Goal: Find specific page/section

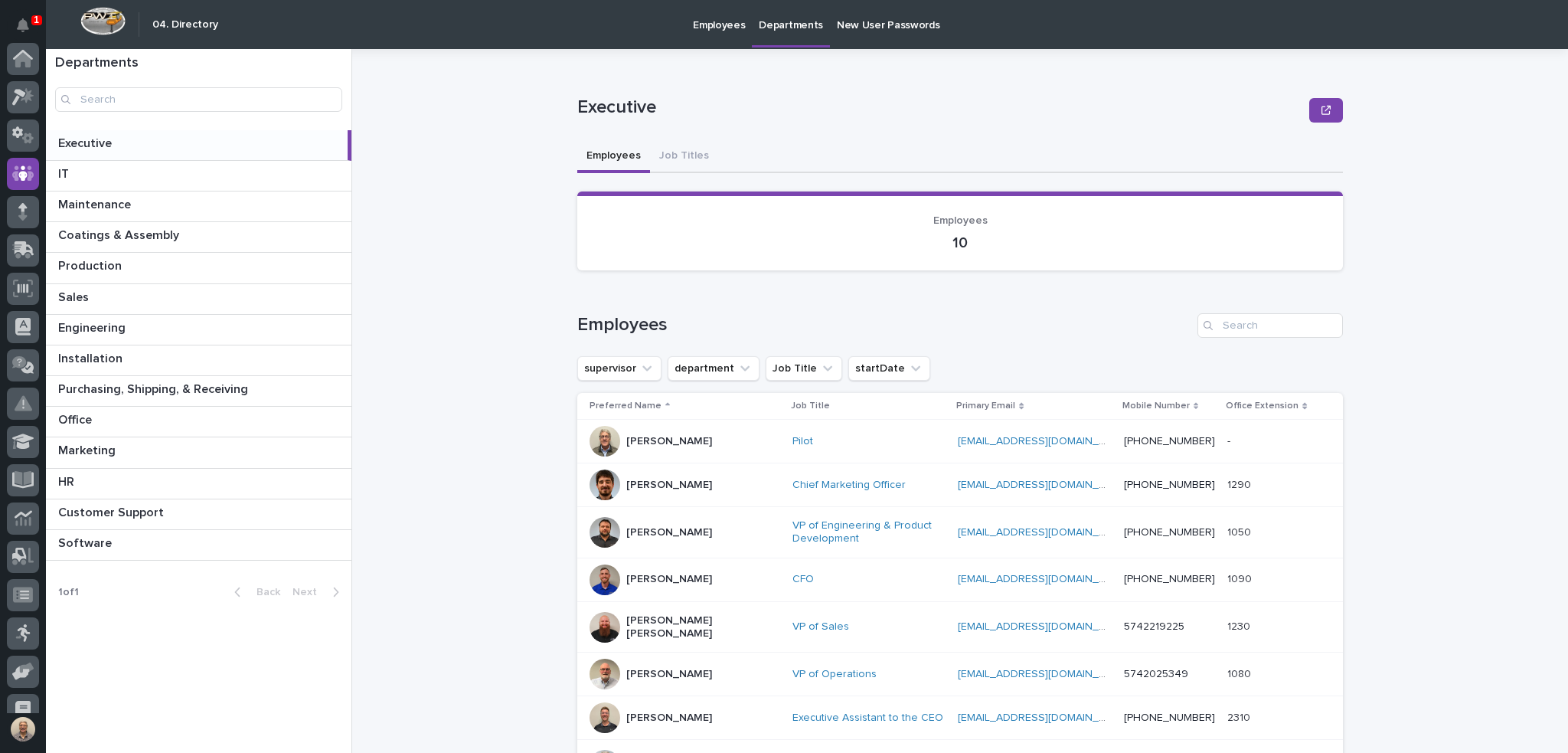
scroll to position [115, 0]
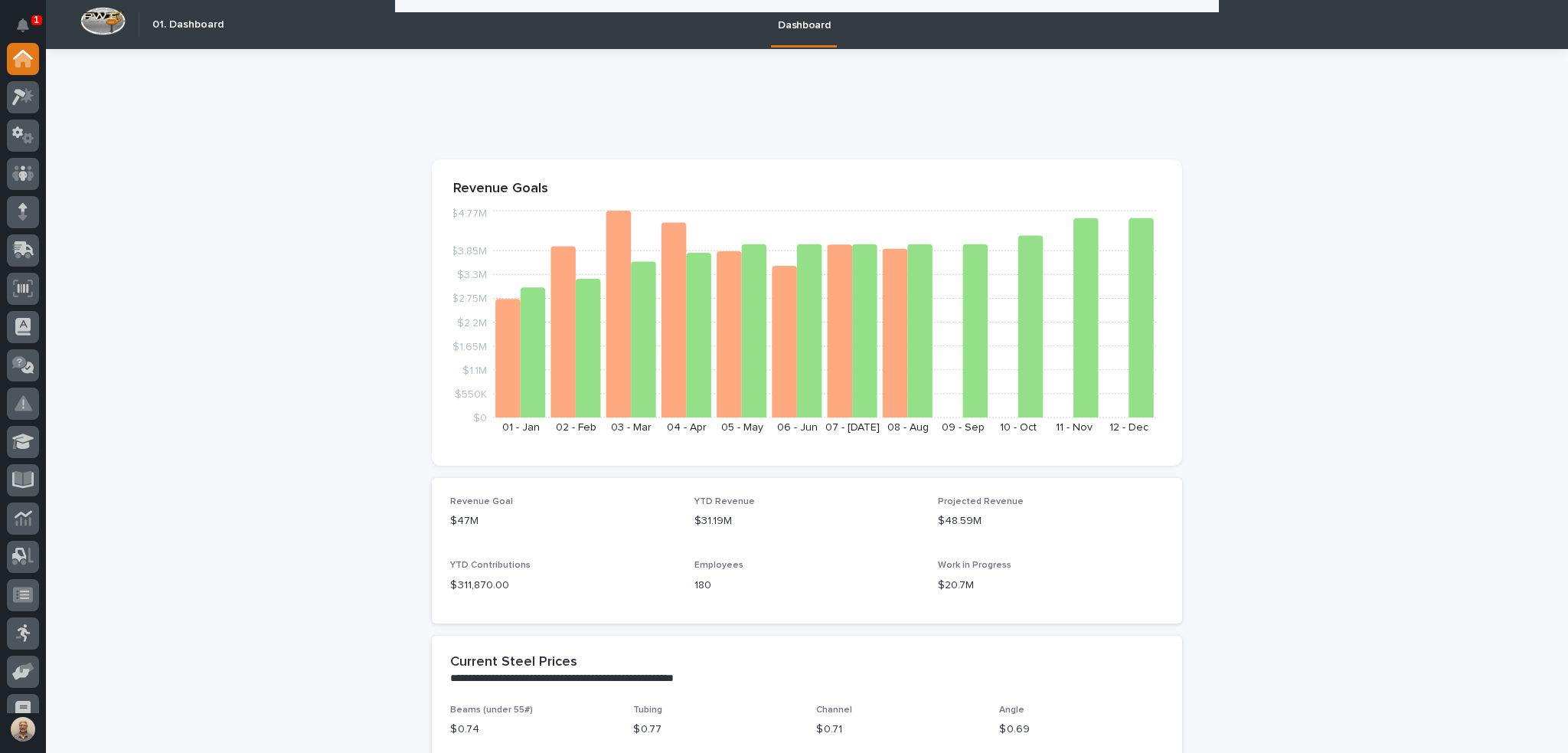
scroll to position [842, 0]
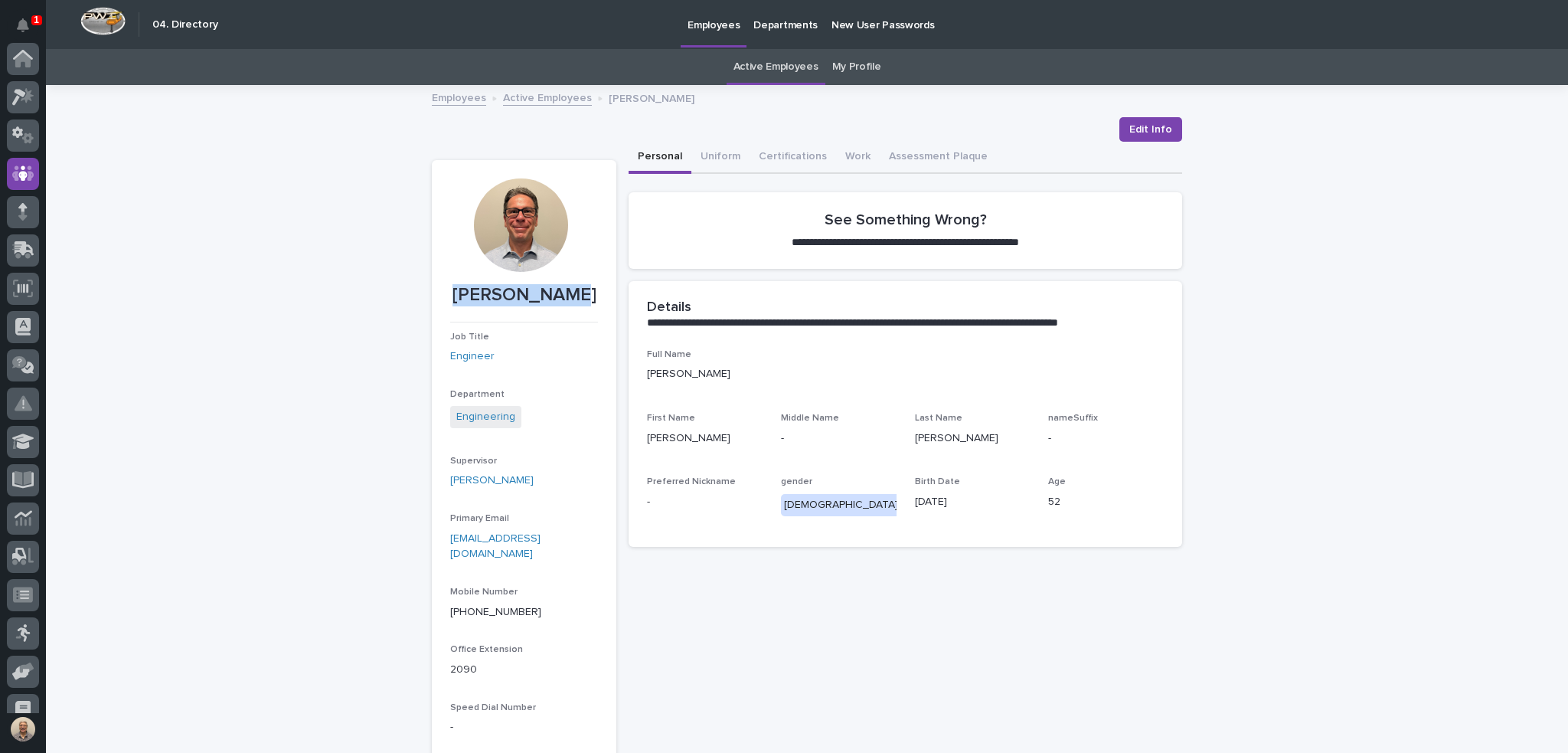
scroll to position [115, 0]
click at [782, 70] on link "Active Employees" at bounding box center [776, 66] width 85 height 36
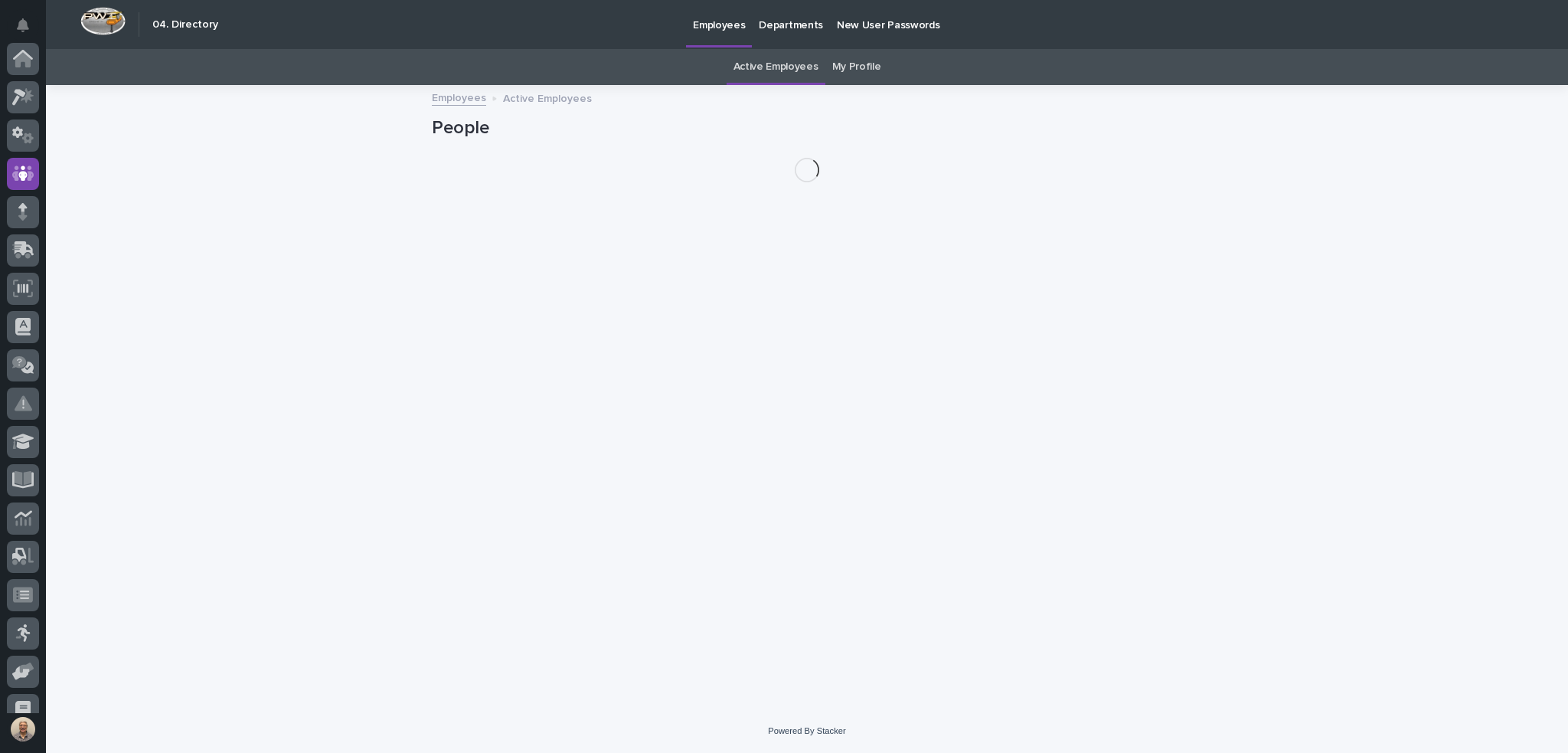
scroll to position [115, 0]
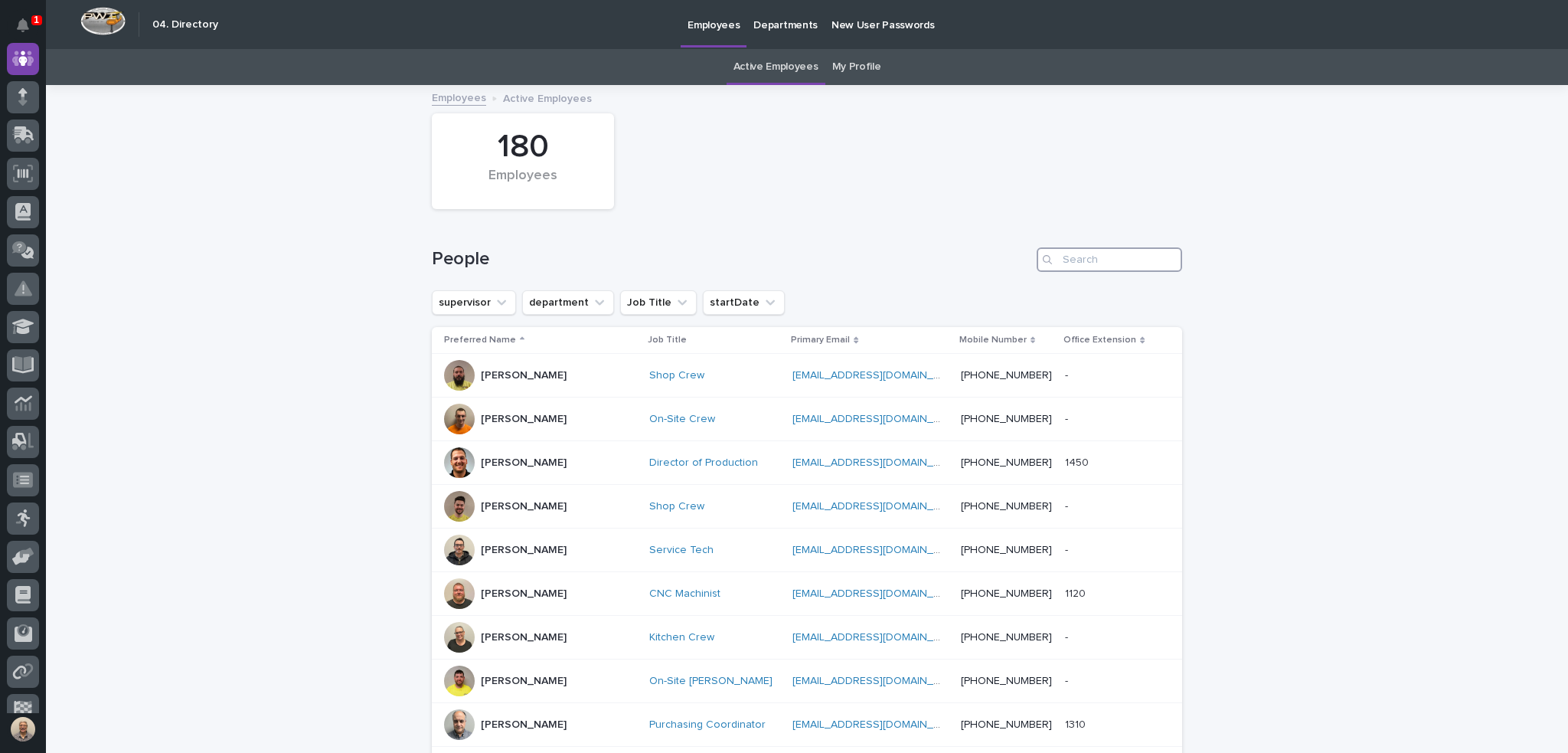
click at [1094, 263] on input "Search" at bounding box center [1108, 259] width 145 height 24
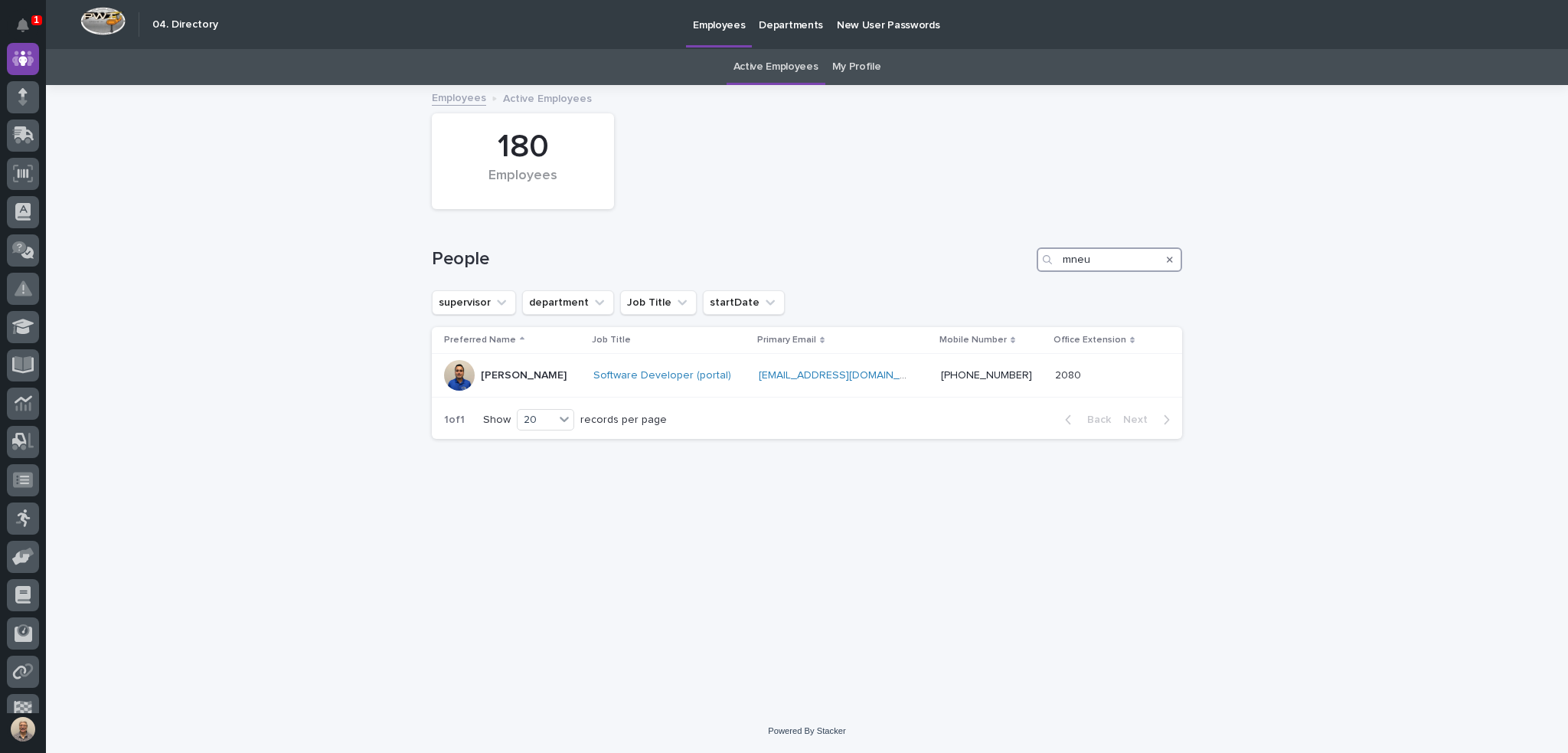
click at [1096, 263] on input "mneu" at bounding box center [1108, 259] width 145 height 24
type input "phers"
click at [539, 376] on p "[PERSON_NAME]" at bounding box center [523, 380] width 86 height 13
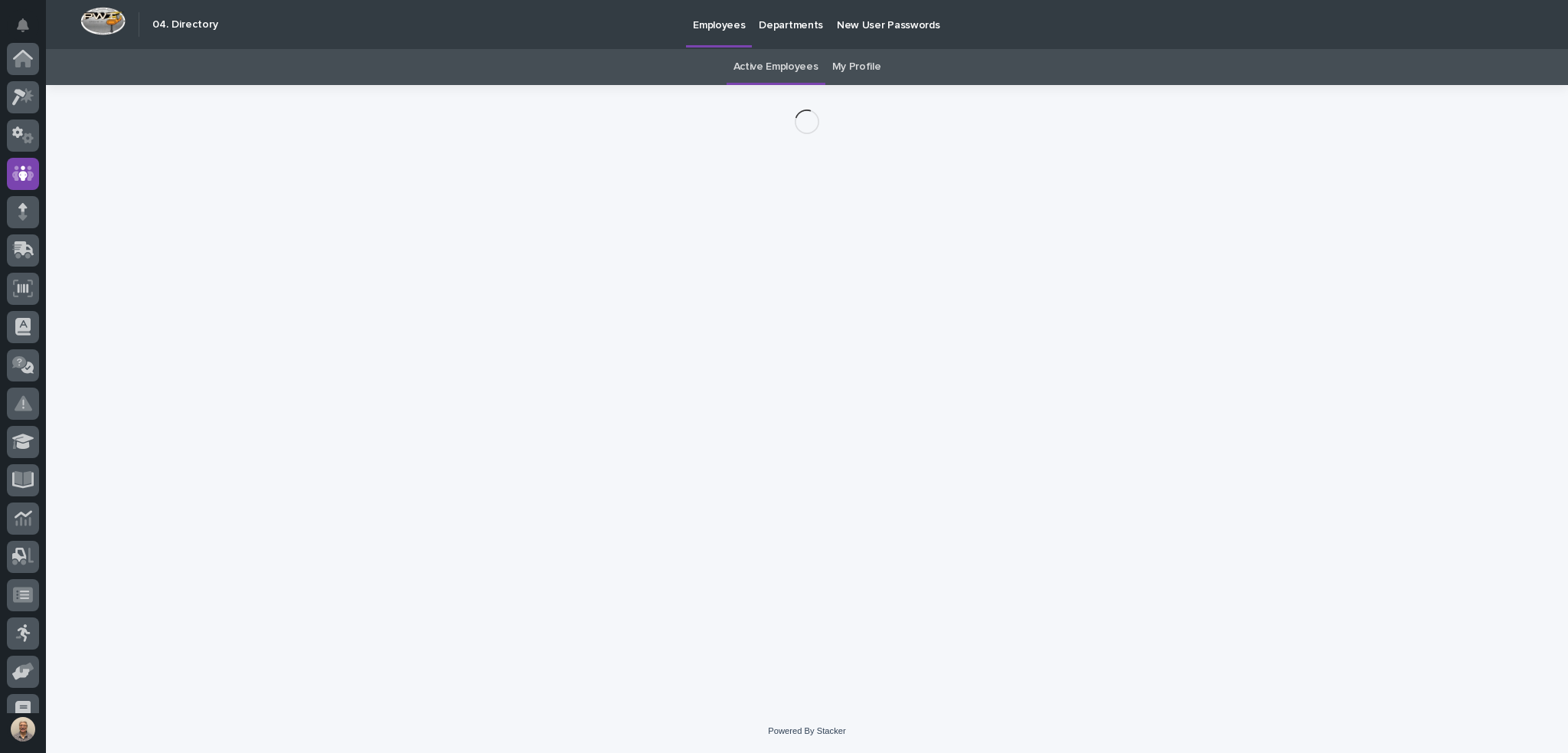
scroll to position [115, 0]
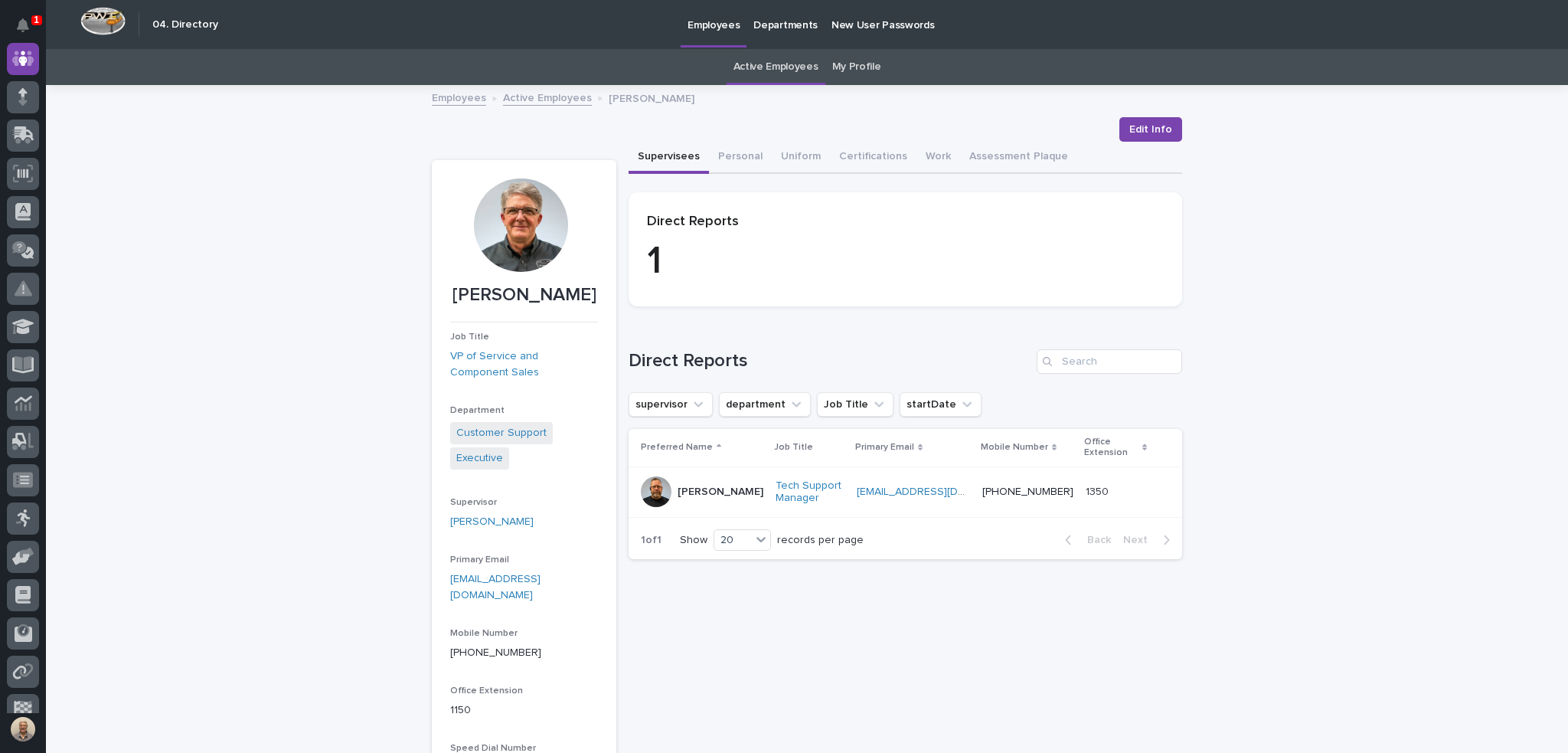
click at [767, 63] on link "Active Employees" at bounding box center [776, 66] width 85 height 36
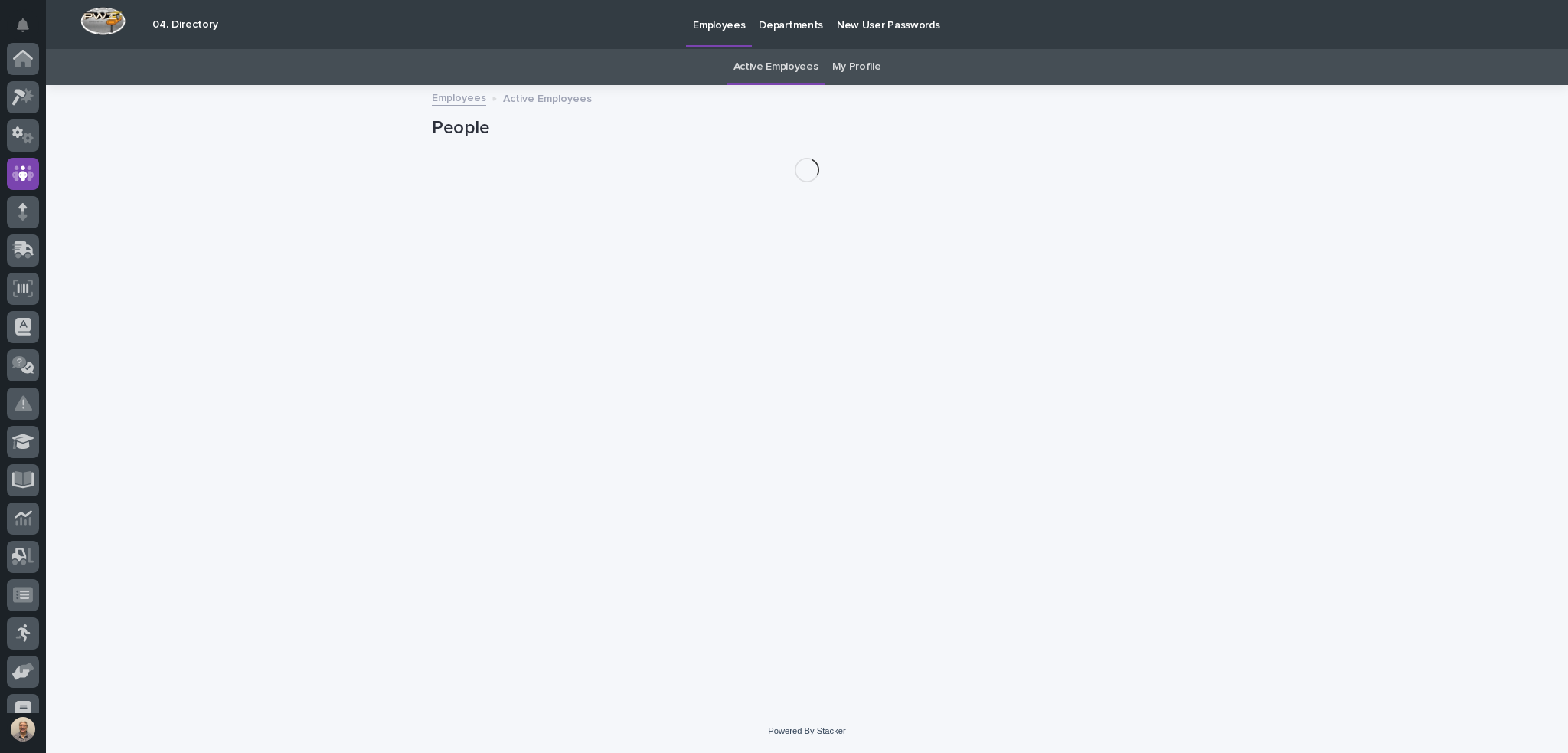
scroll to position [115, 0]
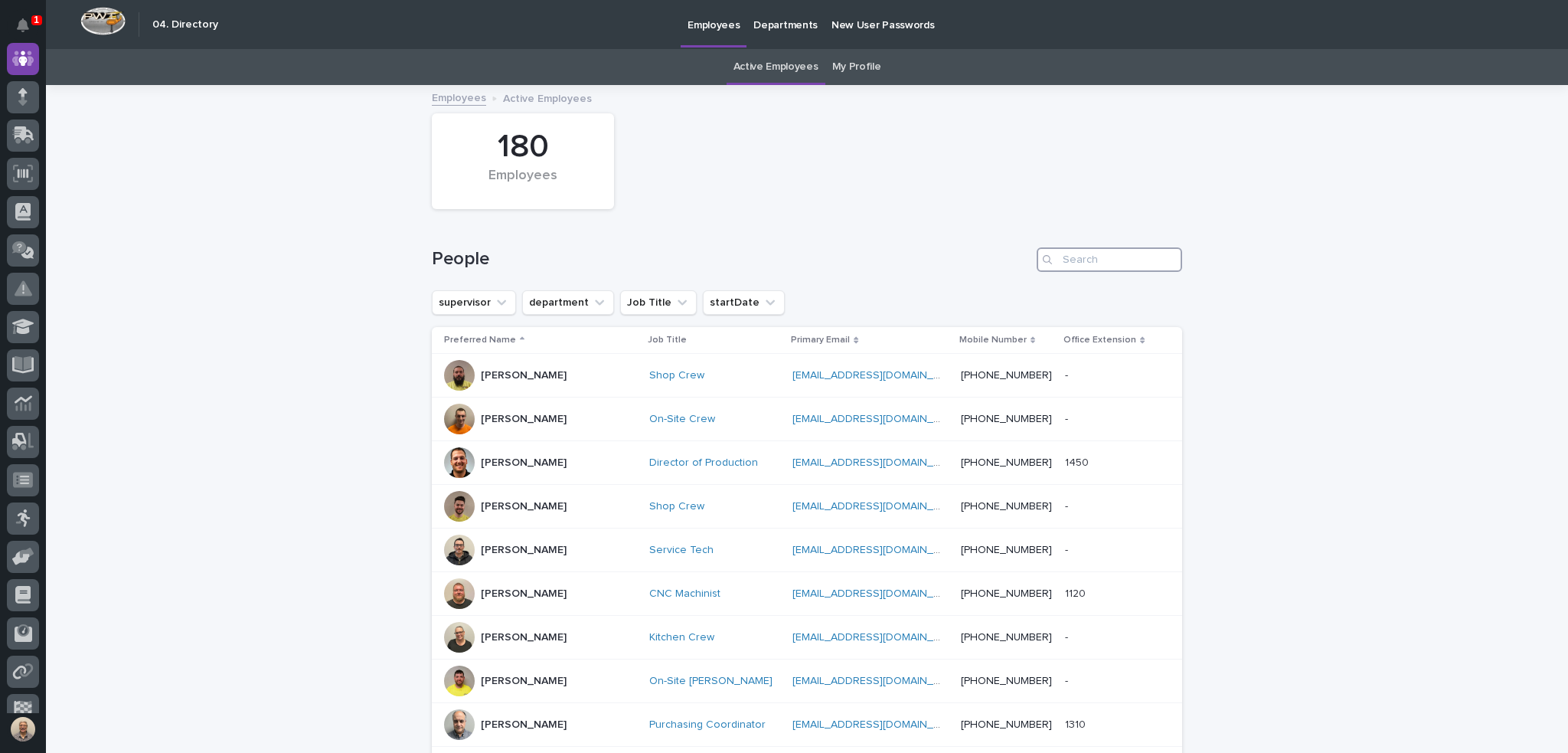
click at [1074, 260] on input "Search" at bounding box center [1108, 259] width 145 height 24
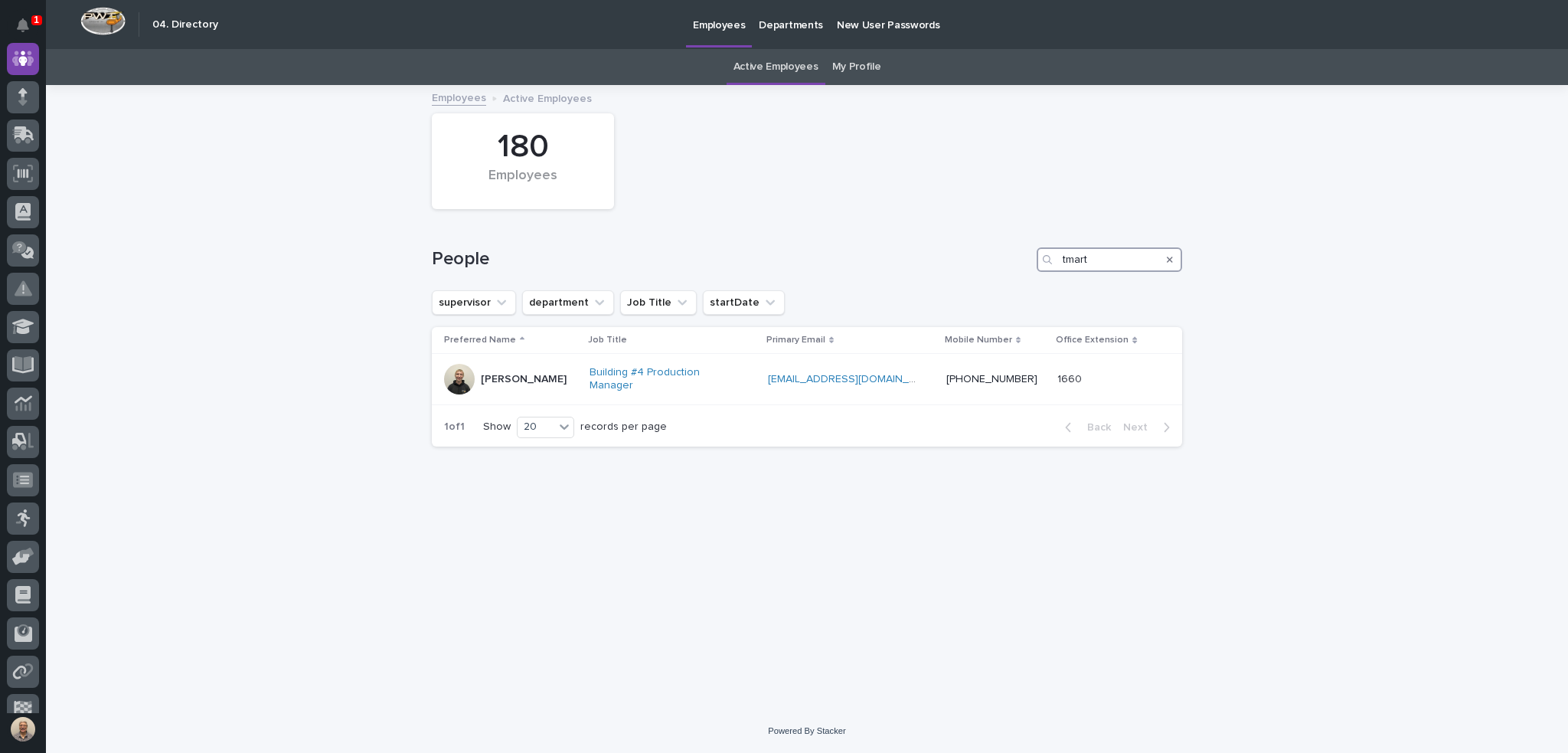
type input "tmart"
click at [766, 66] on link "Active Employees" at bounding box center [776, 66] width 85 height 36
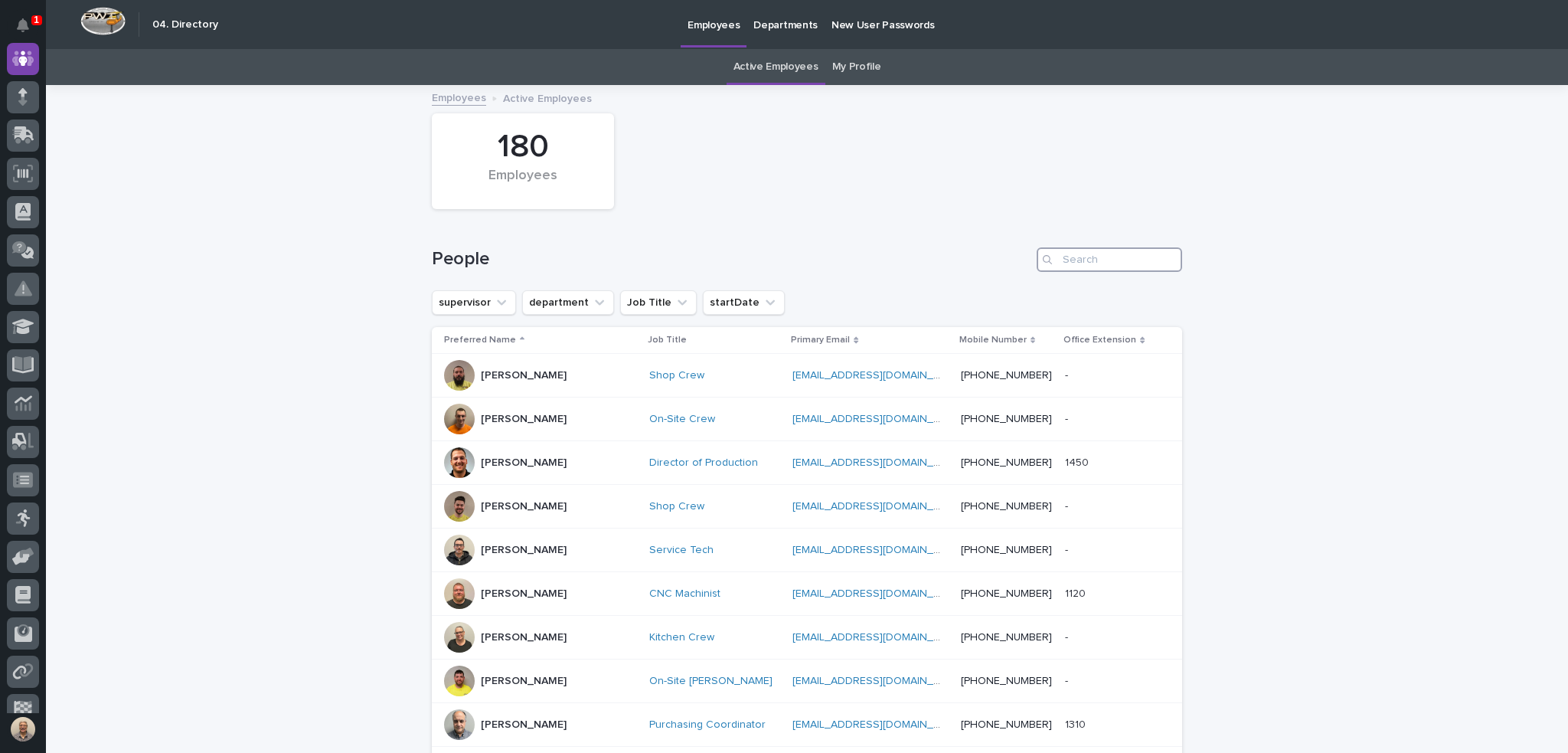
click at [1121, 263] on input "Search" at bounding box center [1108, 259] width 145 height 24
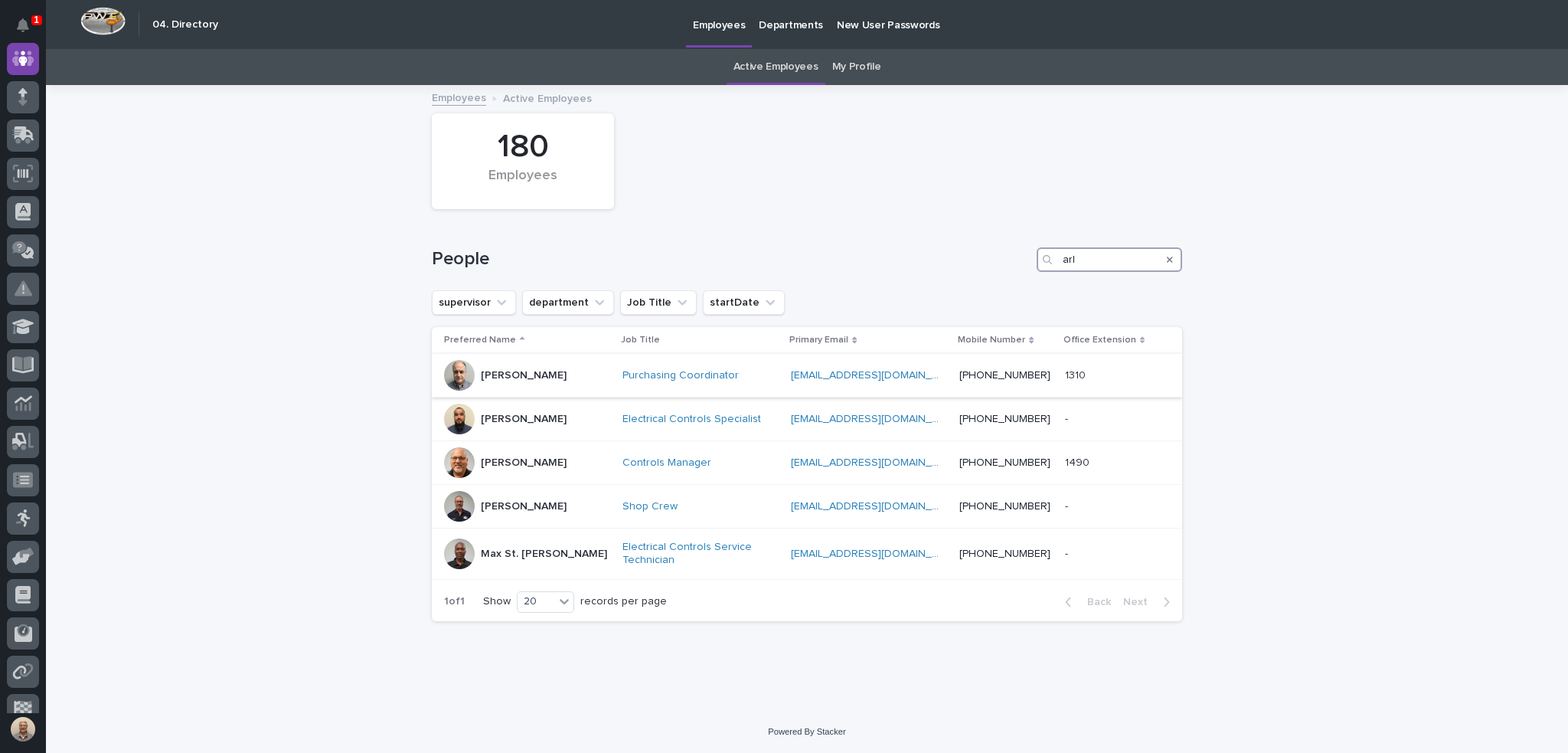
type input "arl"
click at [512, 377] on p "Arlyn Miller" at bounding box center [523, 376] width 86 height 13
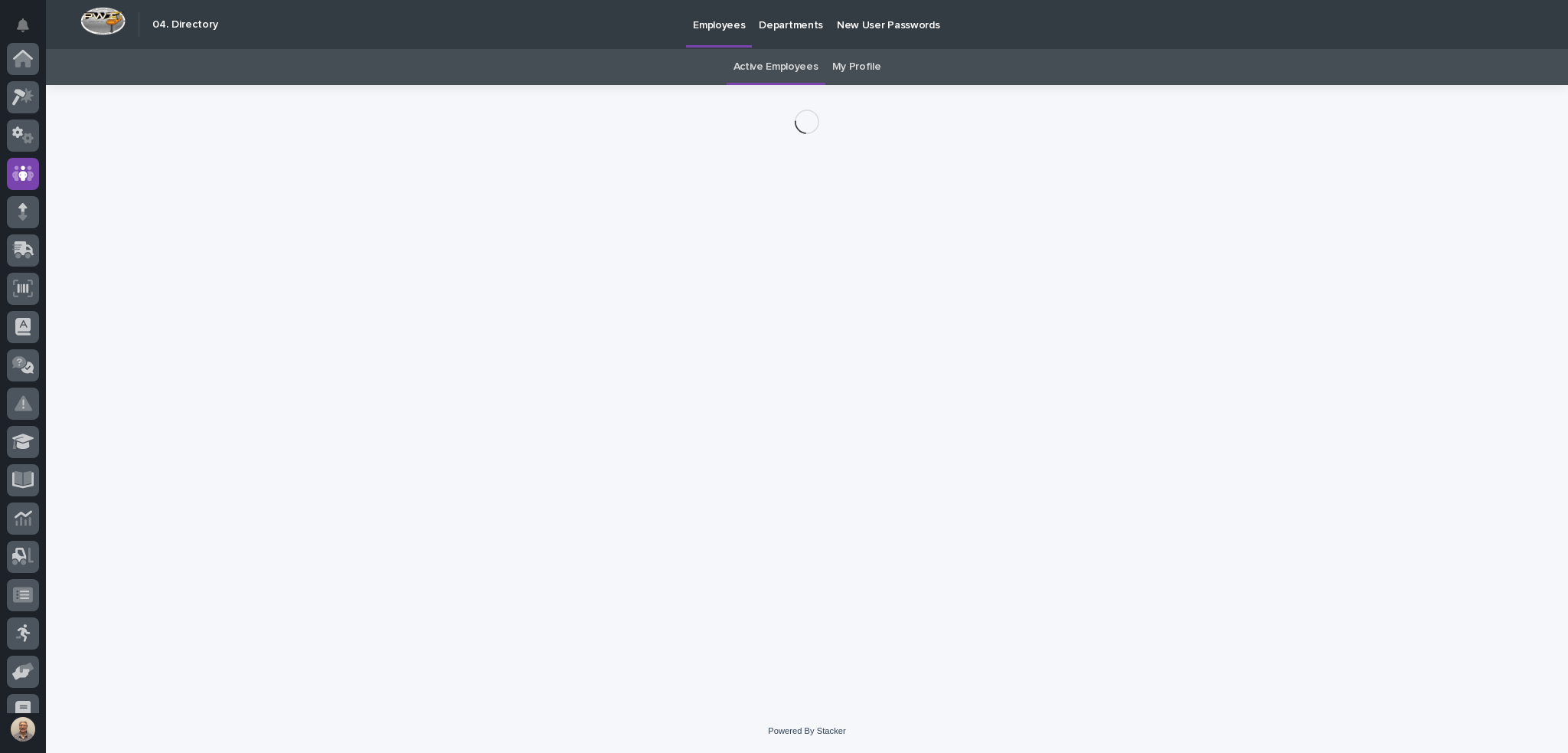
scroll to position [115, 0]
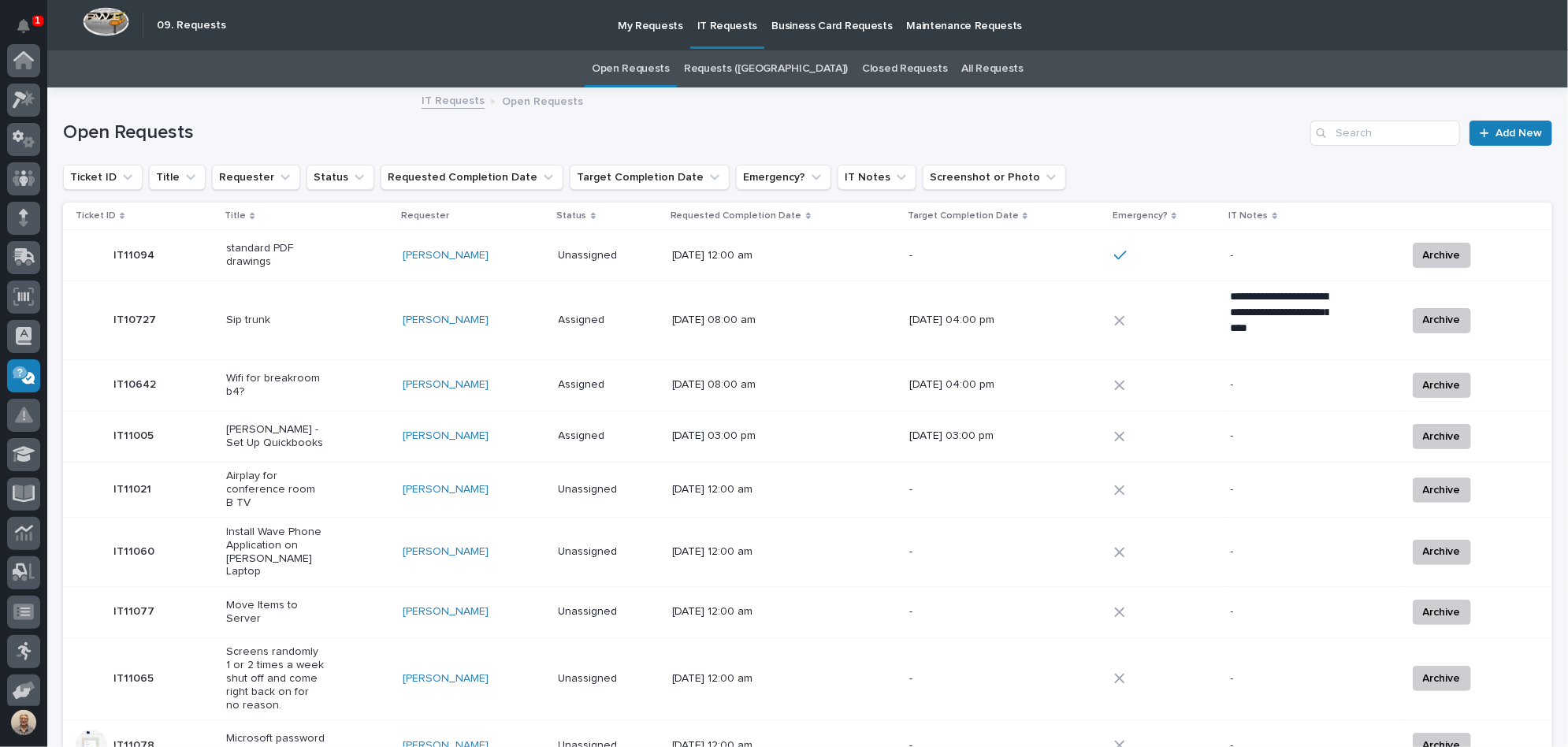
scroll to position [205, 0]
